Goal: Ask a question

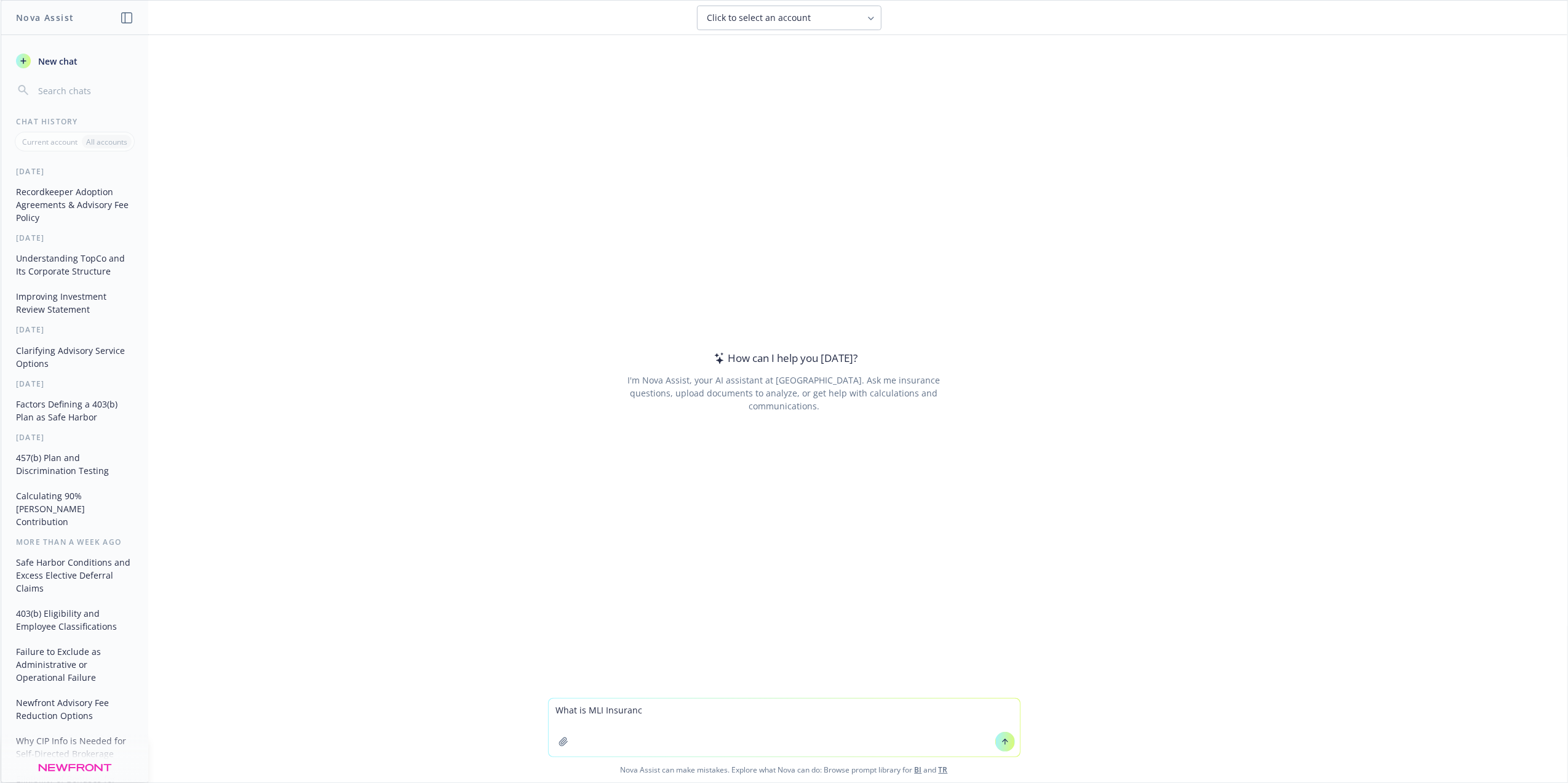
type textarea "What is MLI Insurance"
